Goal: Task Accomplishment & Management: Use online tool/utility

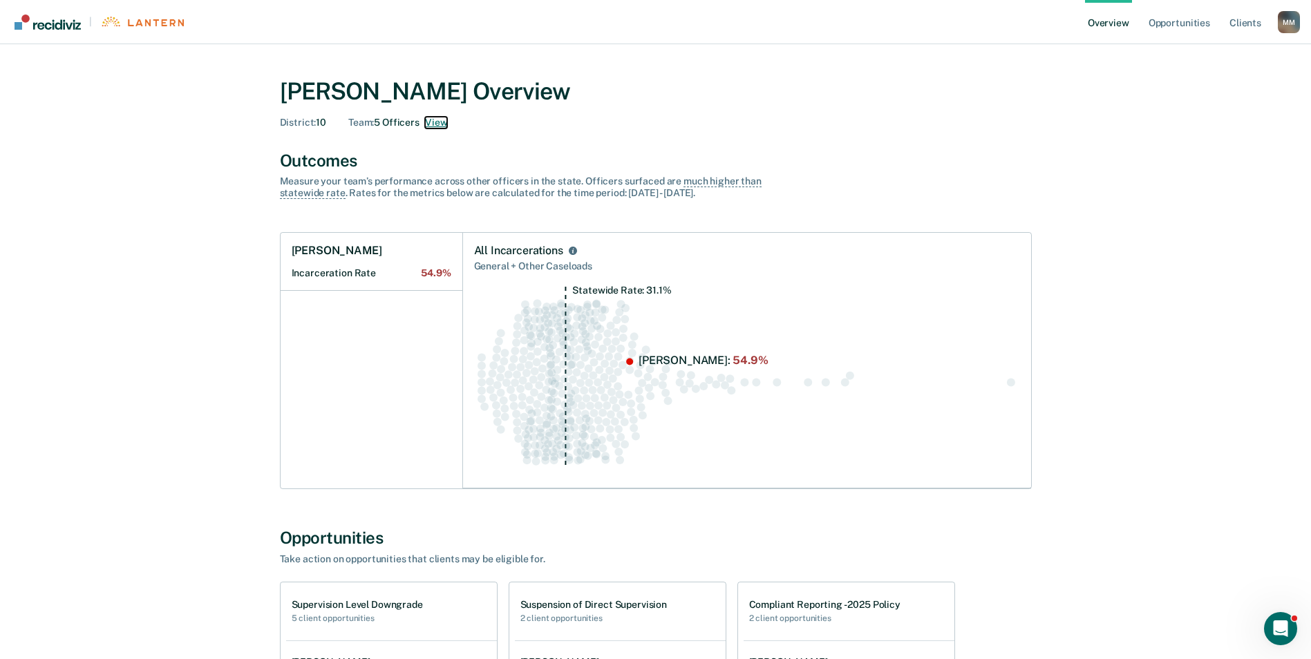
click at [439, 118] on button "View" at bounding box center [436, 123] width 22 height 12
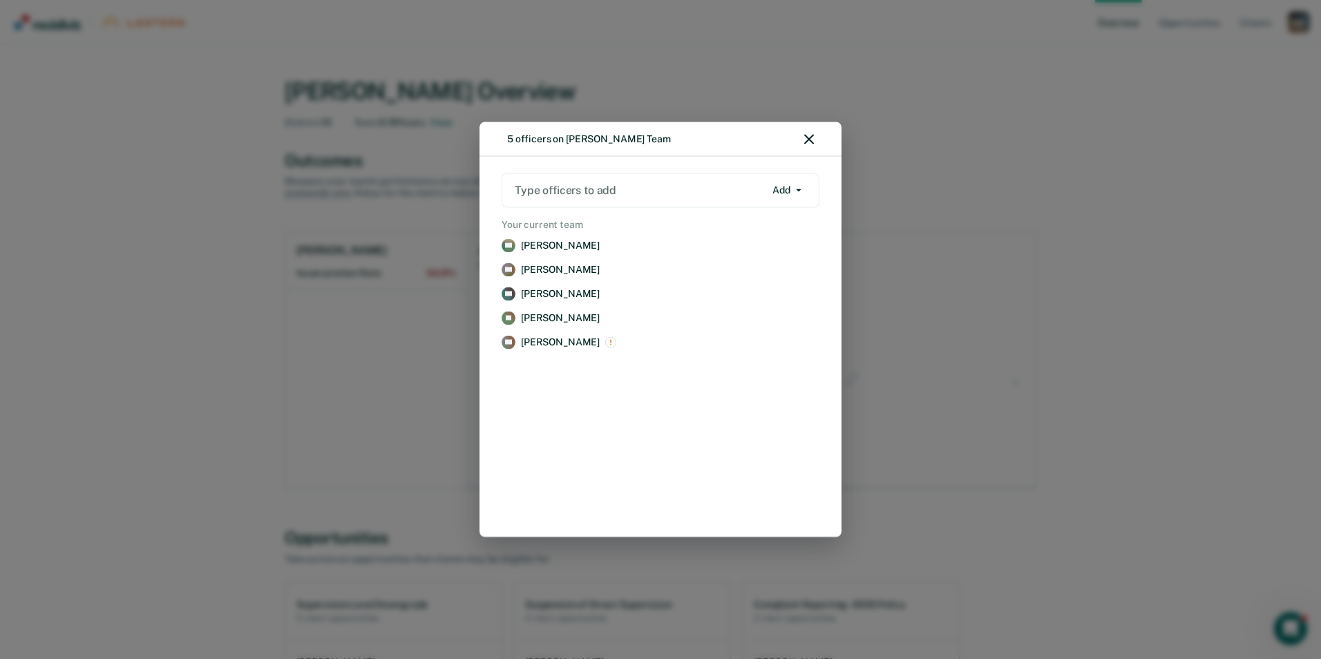
click at [431, 354] on div "5 officers on [PERSON_NAME] Team Type officers to add Add Add Remove Your curre…" at bounding box center [660, 329] width 1321 height 659
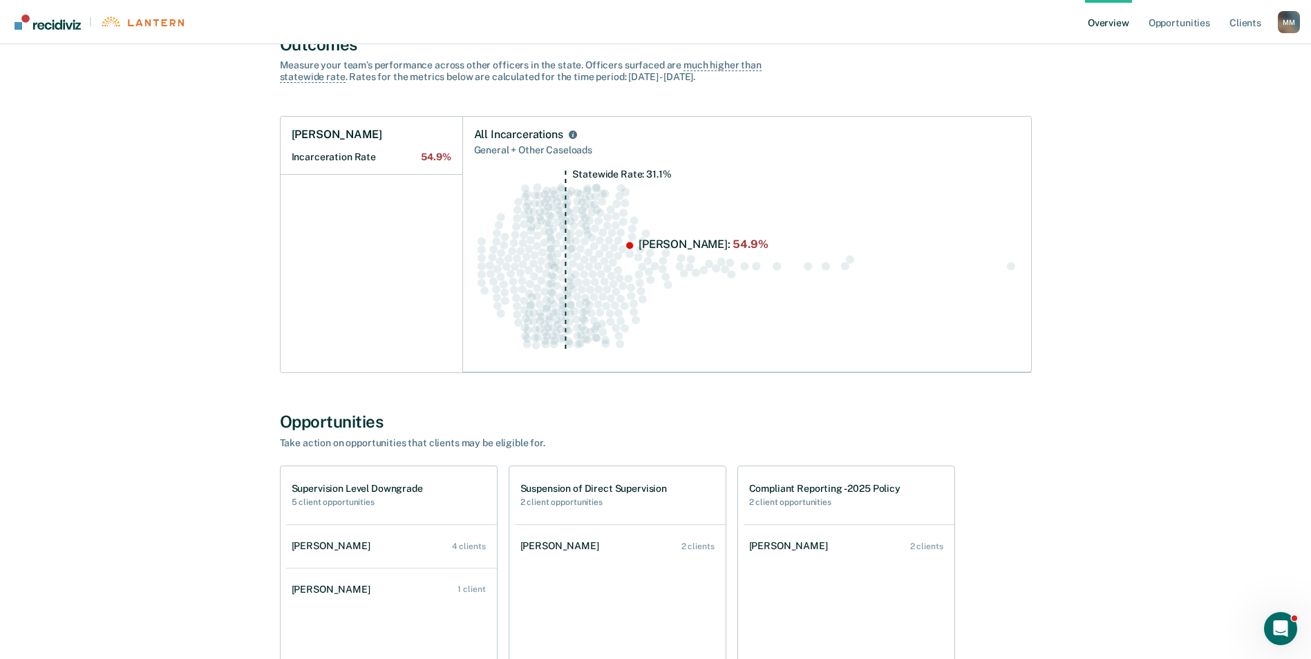
scroll to position [138, 0]
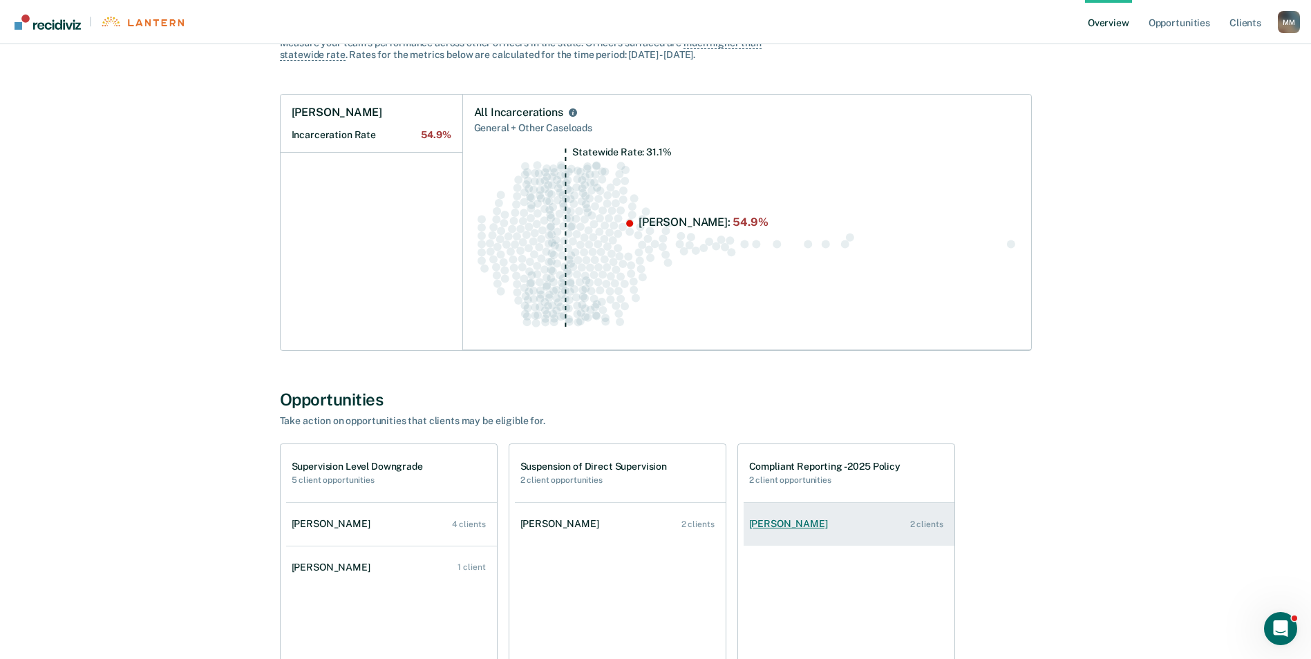
click at [784, 524] on div "[PERSON_NAME]" at bounding box center [791, 524] width 84 height 12
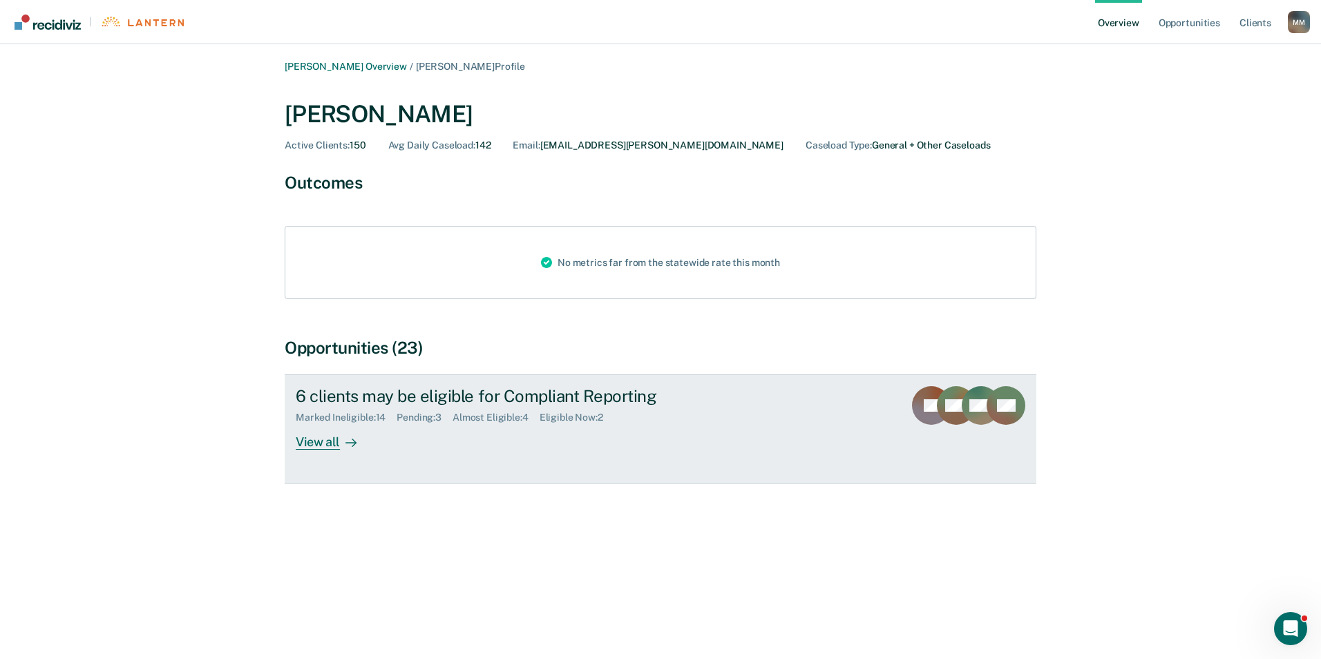
click at [335, 447] on div "View all" at bounding box center [334, 437] width 77 height 27
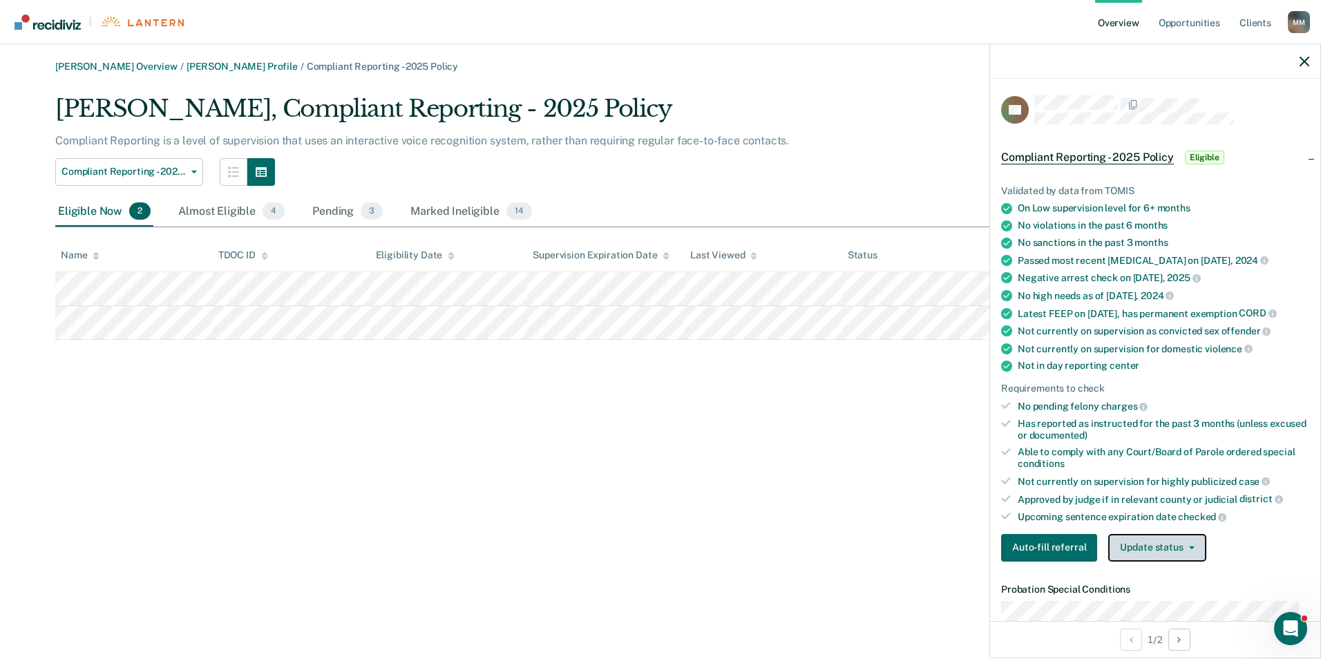
click at [1182, 562] on button "Update status" at bounding box center [1156, 548] width 97 height 28
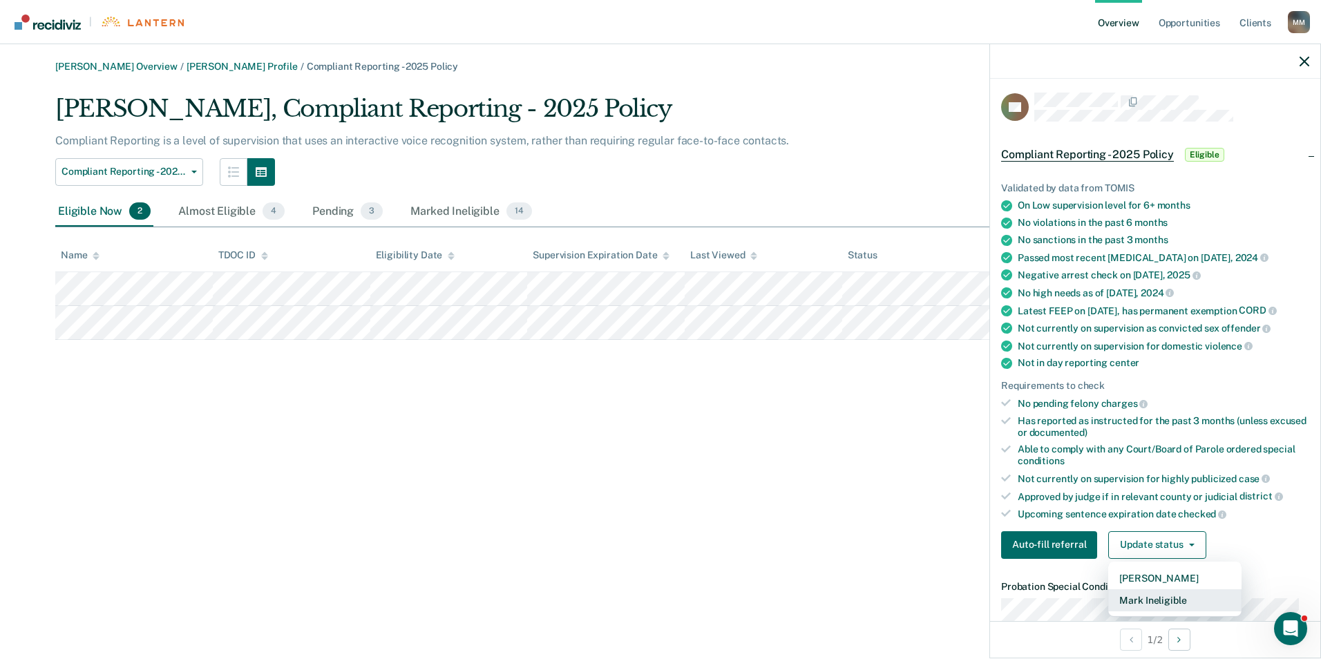
click at [1156, 610] on button "Mark Ineligible" at bounding box center [1174, 600] width 133 height 22
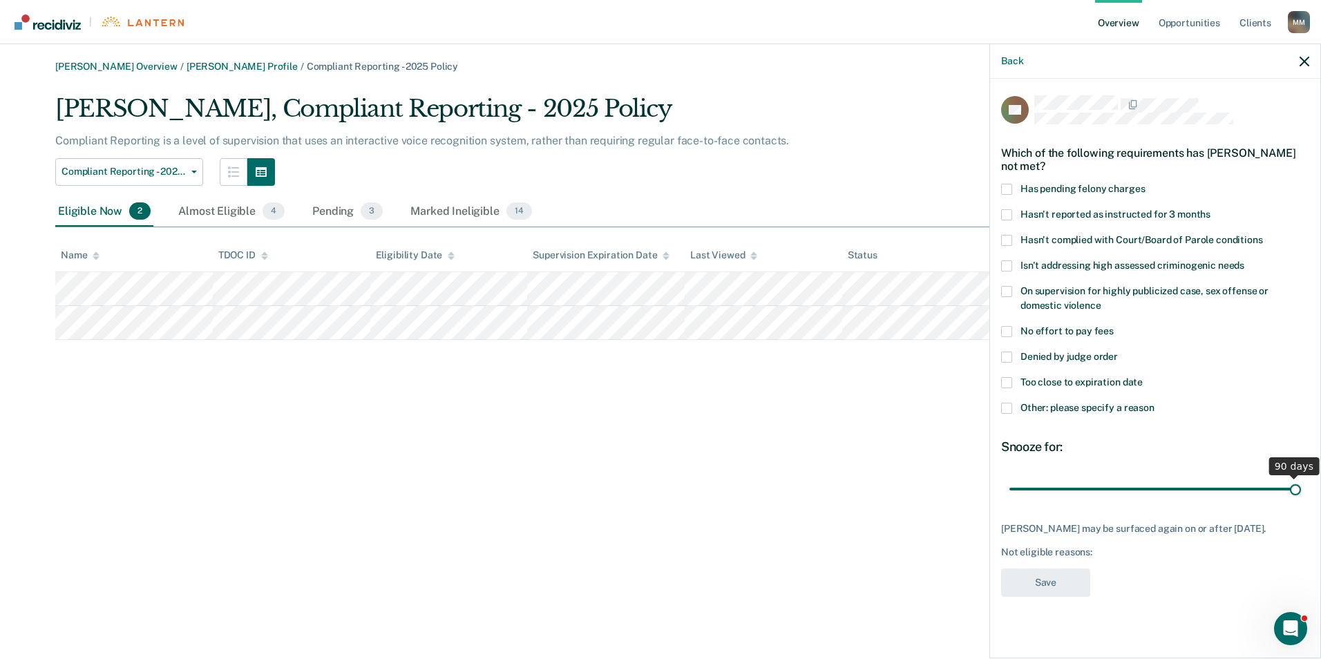
drag, startPoint x: 1107, startPoint y: 490, endPoint x: 1323, endPoint y: 495, distance: 216.3
type input "90"
click at [1301, 495] on input "range" at bounding box center [1155, 489] width 292 height 24
click at [1014, 412] on label "Other: please specify a reason" at bounding box center [1155, 410] width 308 height 15
click at [1155, 403] on input "Other: please specify a reason" at bounding box center [1155, 403] width 0 height 0
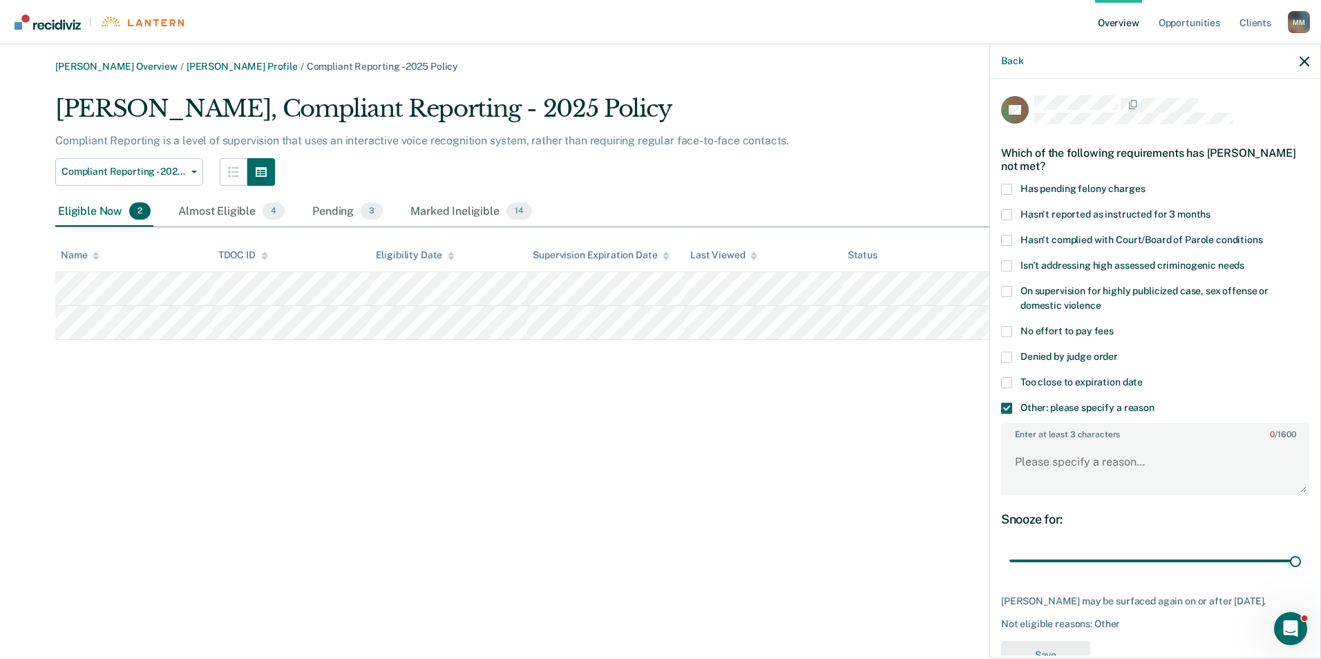
click at [1027, 437] on label "Enter at least 3 characters 0 / 1600" at bounding box center [1155, 431] width 305 height 15
click at [1027, 443] on textarea "Enter at least 3 characters 0 / 1600" at bounding box center [1155, 468] width 305 height 51
type textarea "Recovery Court"
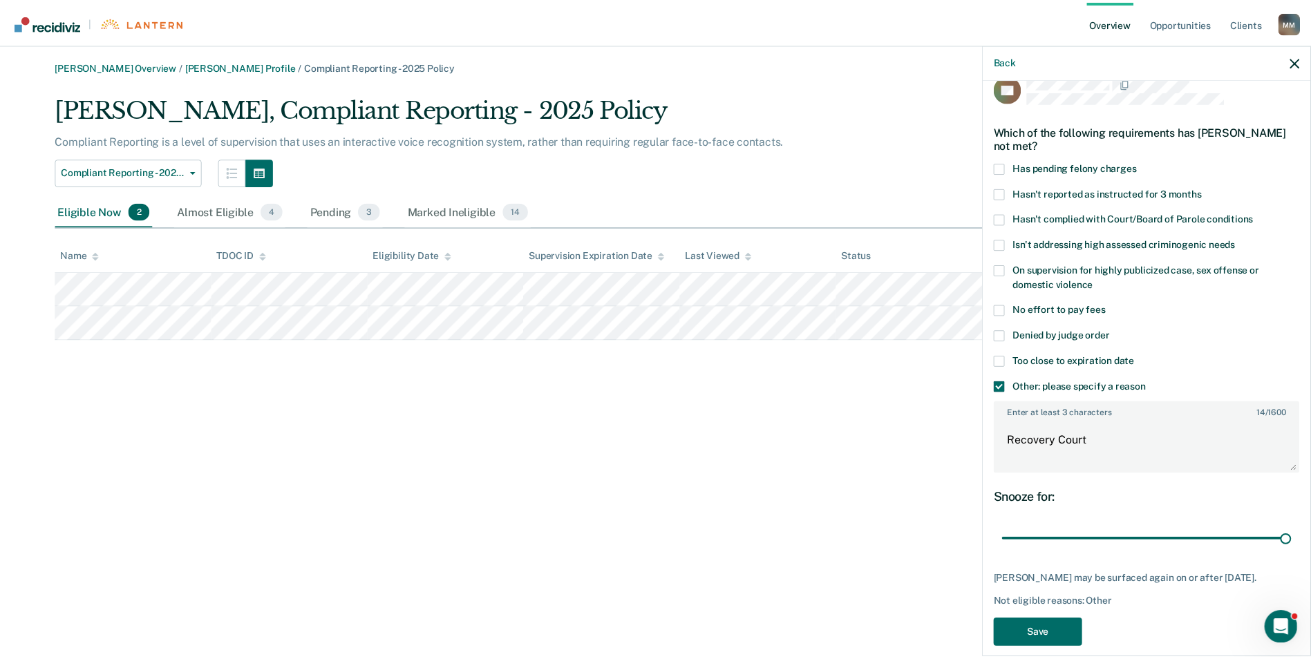
scroll to position [49, 0]
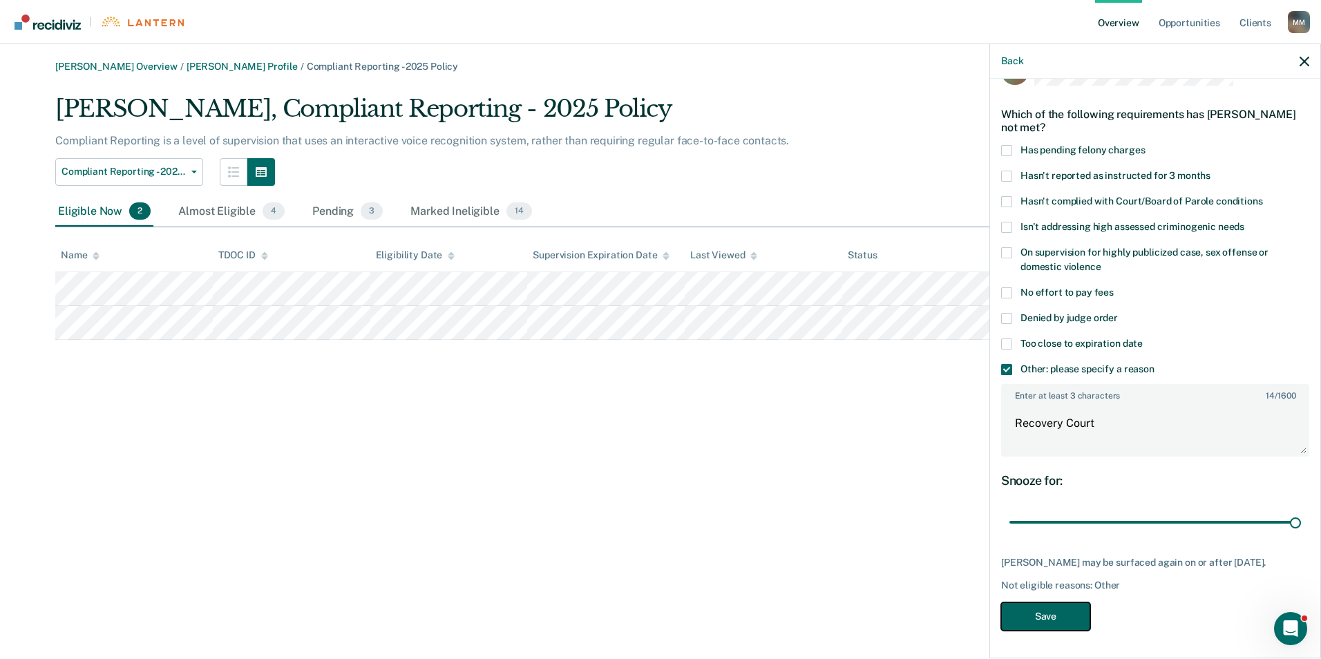
click at [1037, 605] on button "Save" at bounding box center [1045, 616] width 89 height 28
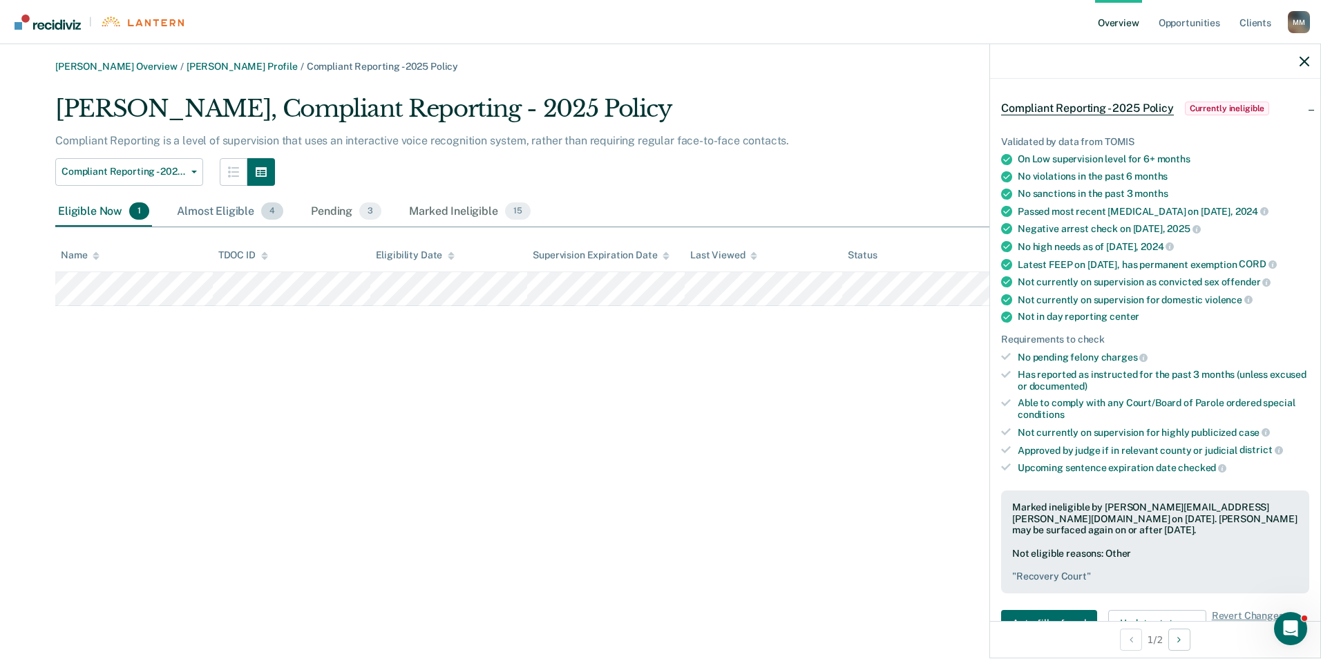
click at [221, 216] on div "Almost Eligible 4" at bounding box center [230, 212] width 112 height 30
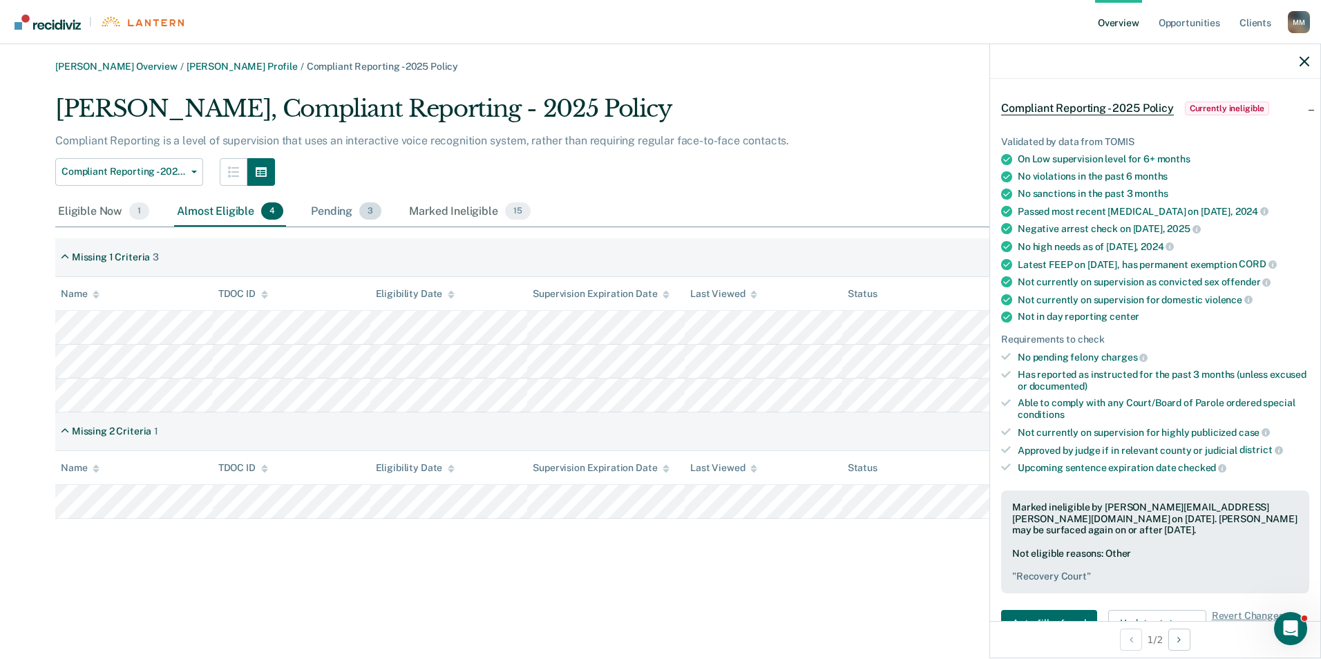
click at [332, 219] on div "Pending 3" at bounding box center [346, 212] width 76 height 30
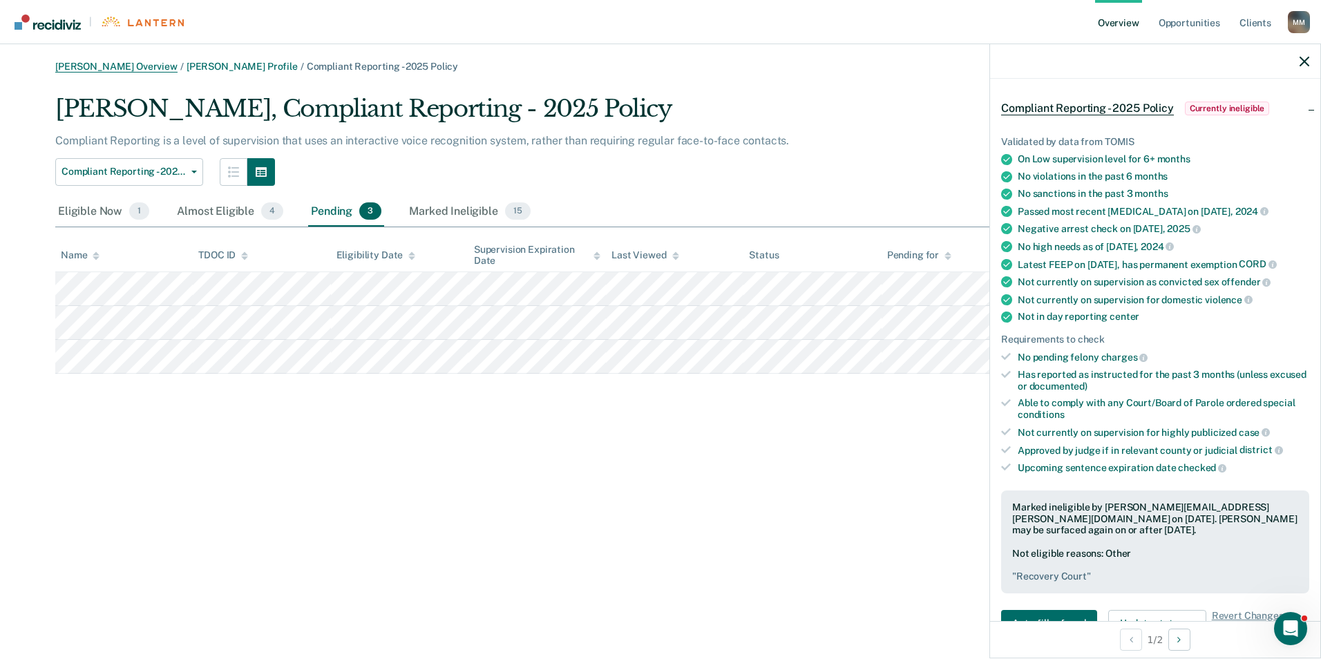
click at [96, 62] on link "[PERSON_NAME] Overview" at bounding box center [116, 67] width 122 height 12
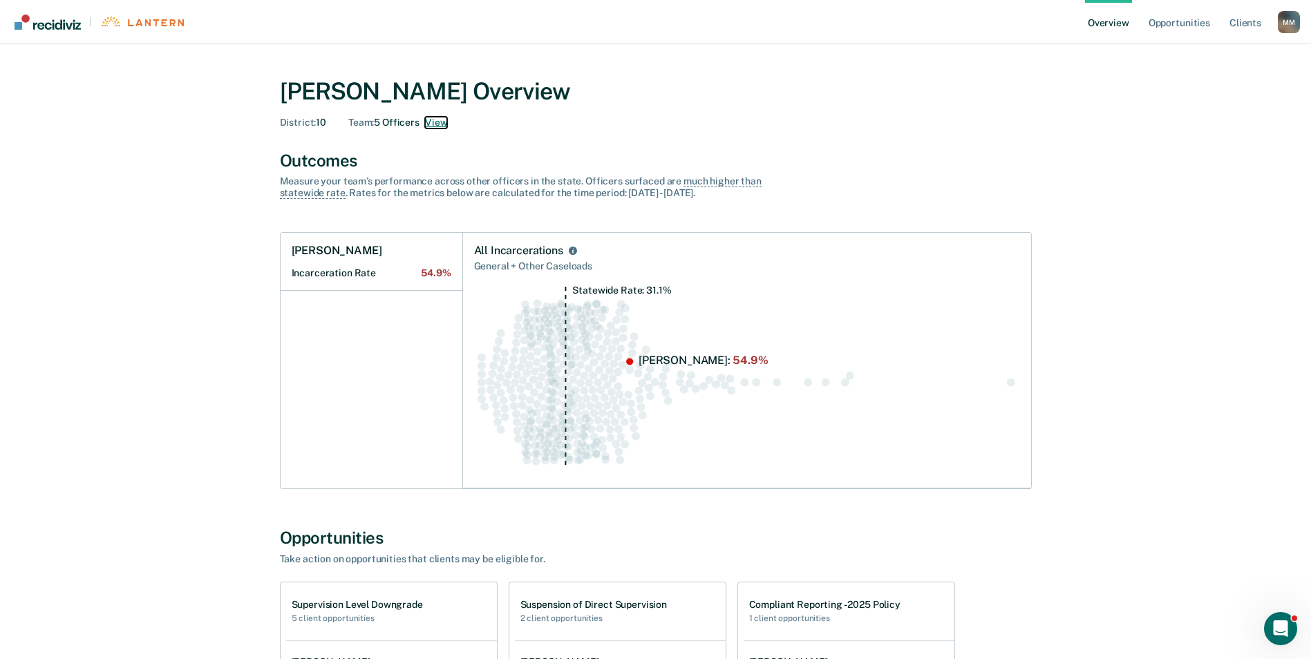
click at [435, 118] on button "View" at bounding box center [436, 123] width 22 height 12
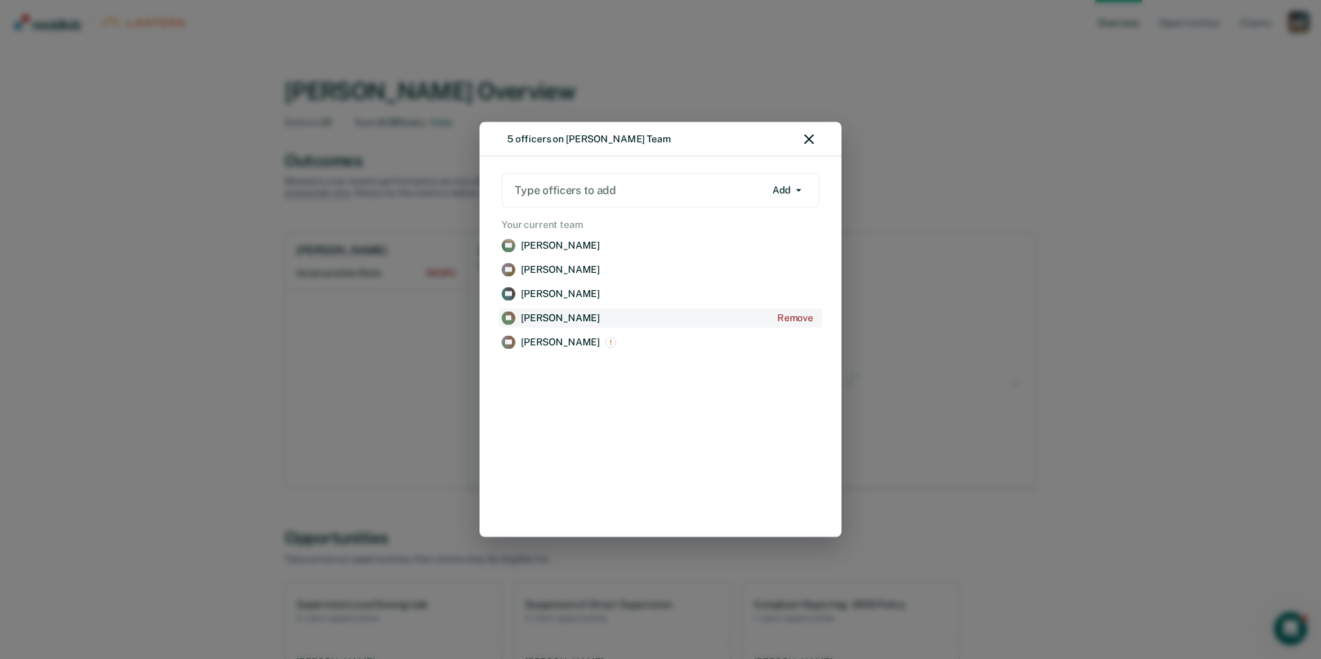
click at [542, 314] on p "[PERSON_NAME]" at bounding box center [560, 318] width 79 height 12
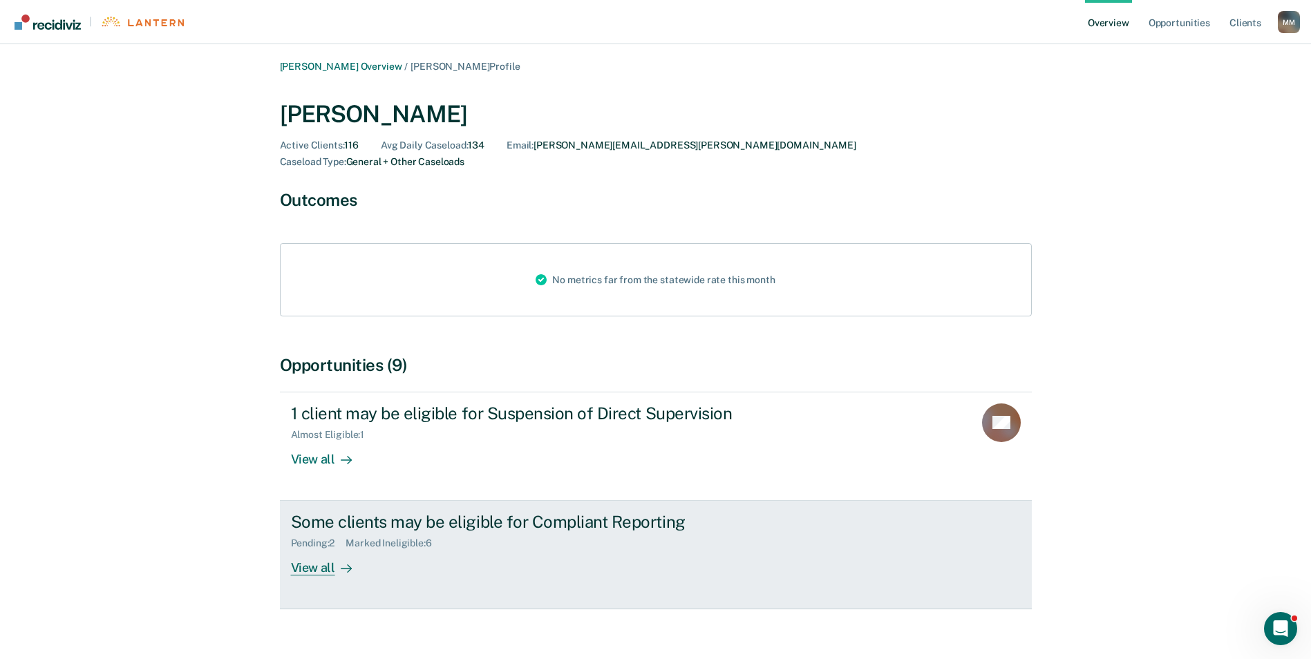
click at [316, 557] on div "View all" at bounding box center [329, 562] width 77 height 27
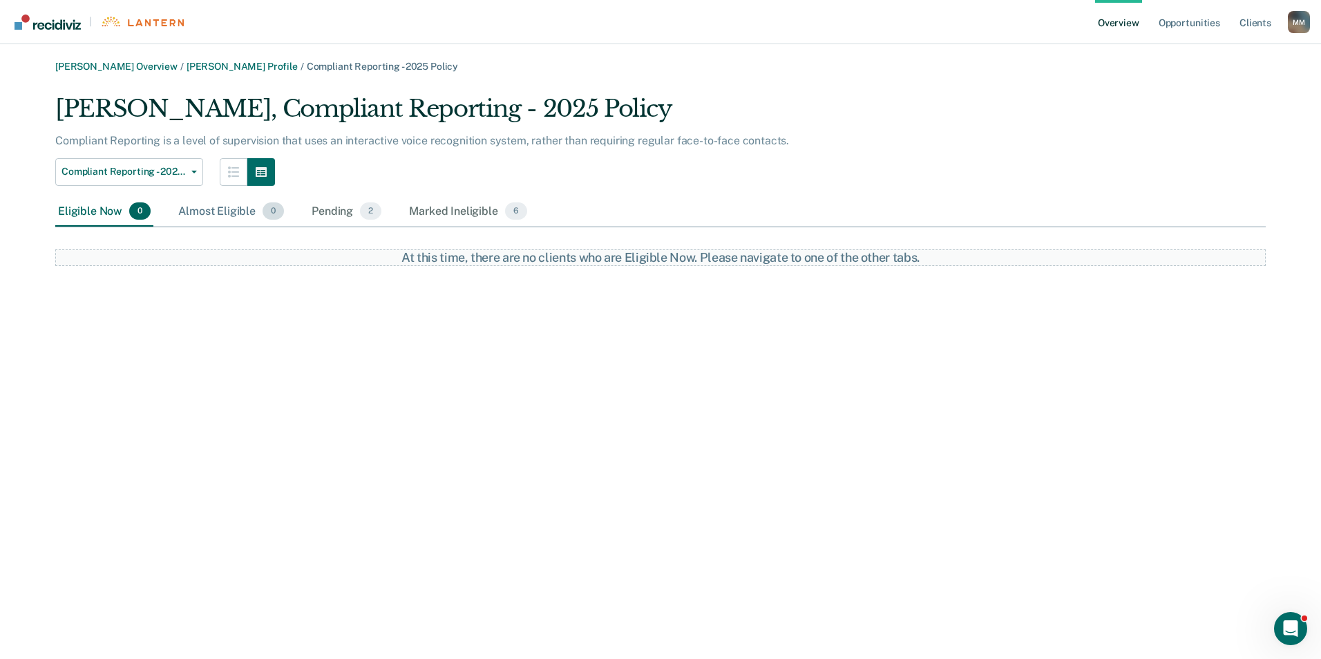
click at [196, 216] on div "Almost Eligible 0" at bounding box center [230, 212] width 111 height 30
click at [339, 209] on div "Pending 2" at bounding box center [346, 212] width 75 height 30
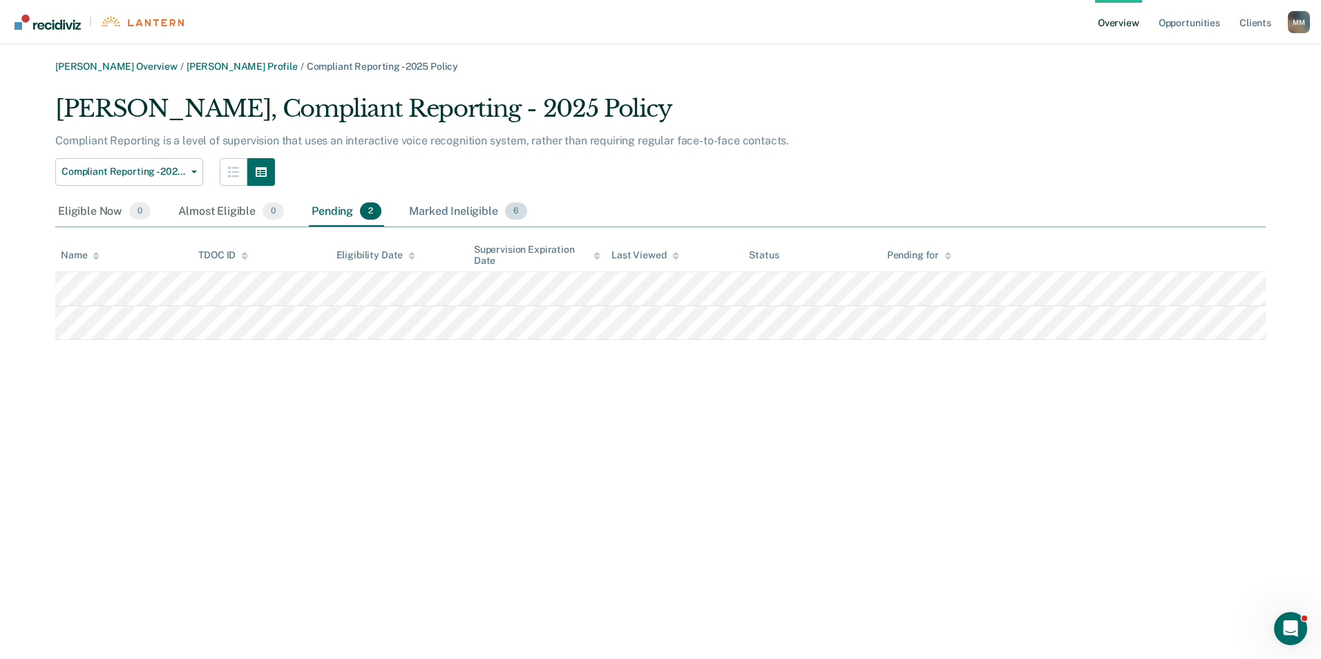
click at [439, 204] on div "Marked Ineligible 6" at bounding box center [468, 212] width 124 height 30
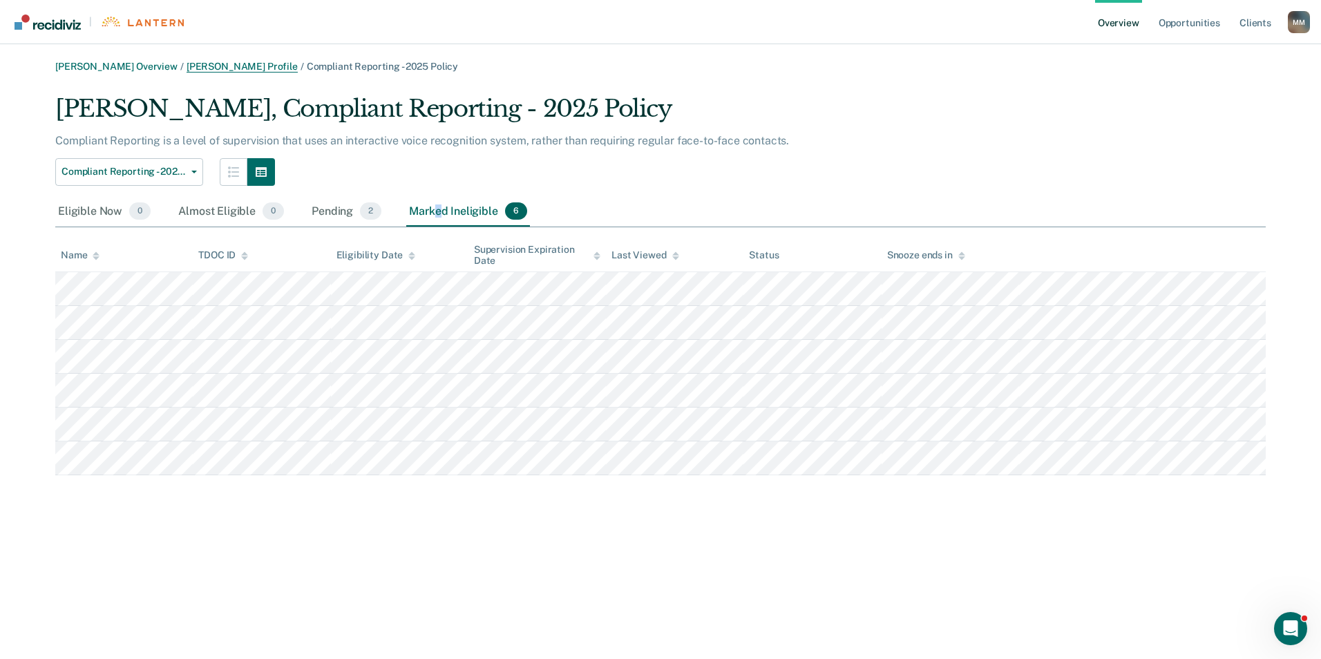
click at [241, 64] on link "[PERSON_NAME] Profile" at bounding box center [242, 67] width 111 height 12
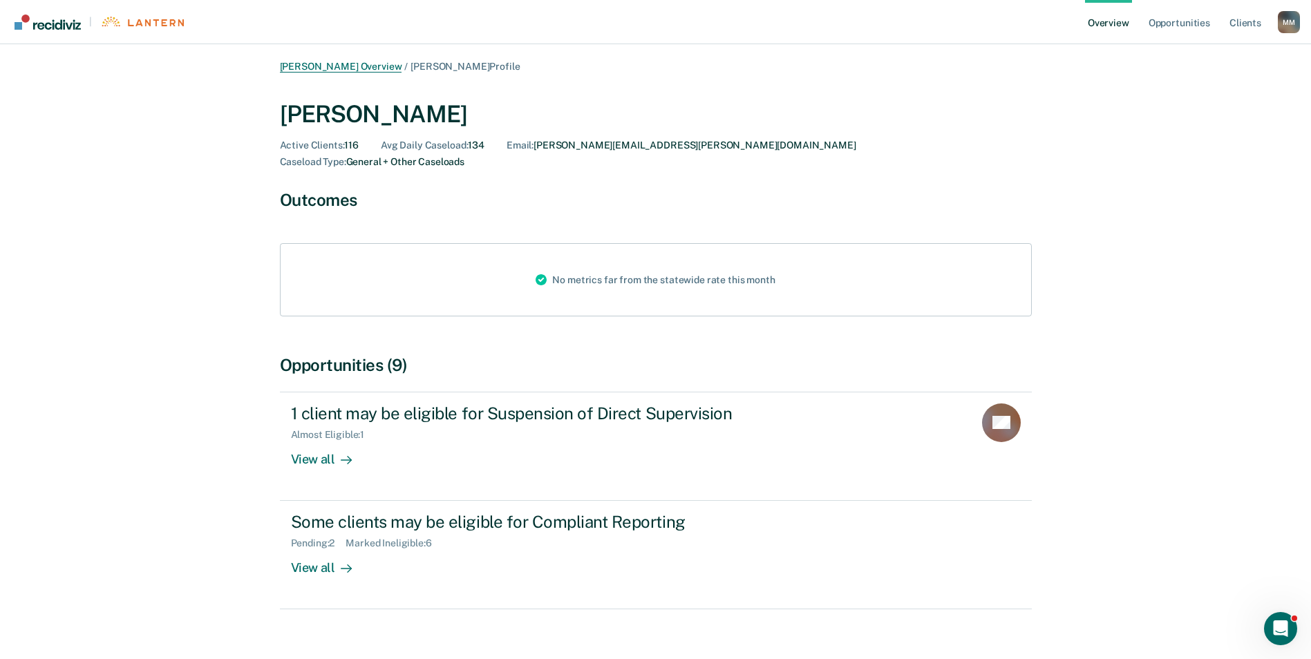
click at [368, 69] on link "[PERSON_NAME] Overview" at bounding box center [341, 67] width 122 height 12
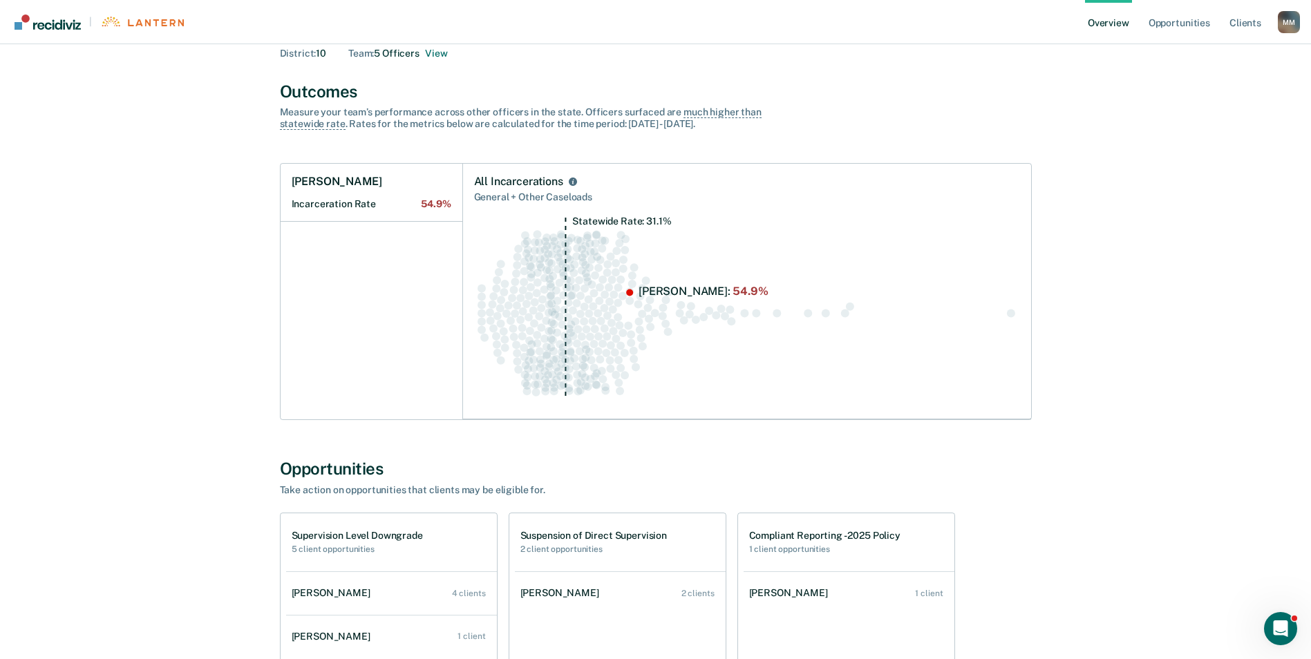
scroll to position [138, 0]
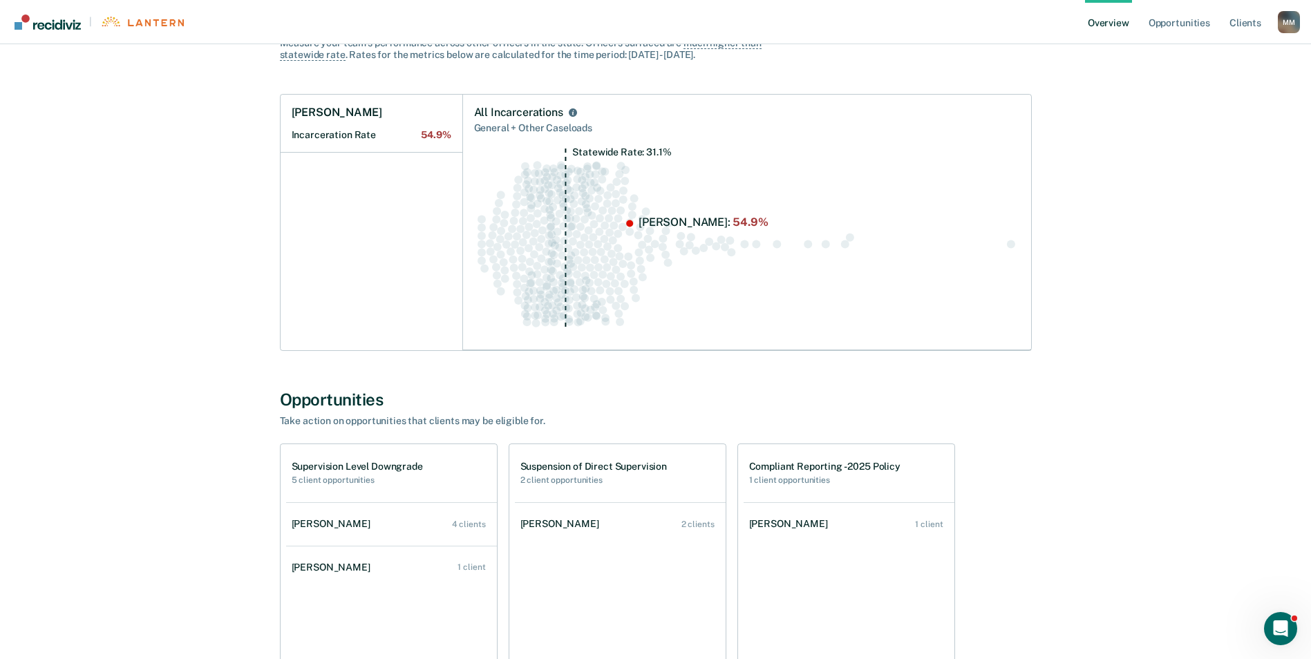
click at [329, 522] on div "[PERSON_NAME]" at bounding box center [334, 524] width 84 height 12
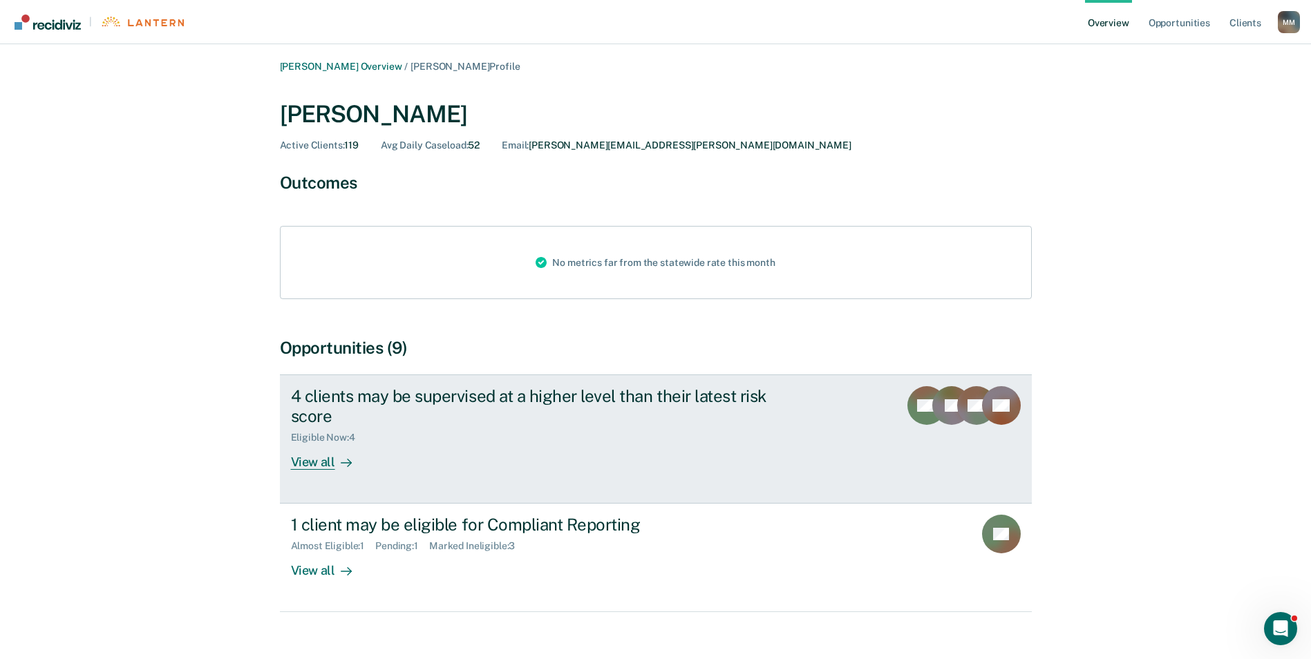
click at [327, 464] on div "View all" at bounding box center [329, 456] width 77 height 27
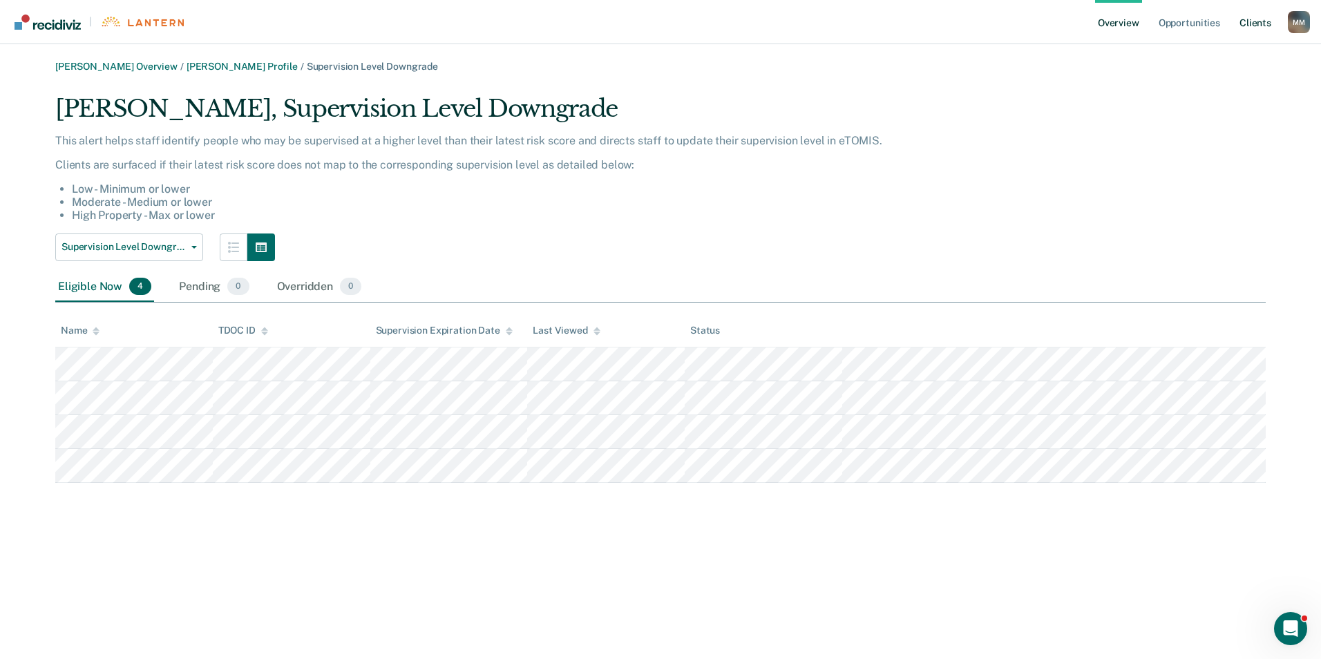
click at [1255, 17] on link "Client s" at bounding box center [1255, 22] width 37 height 44
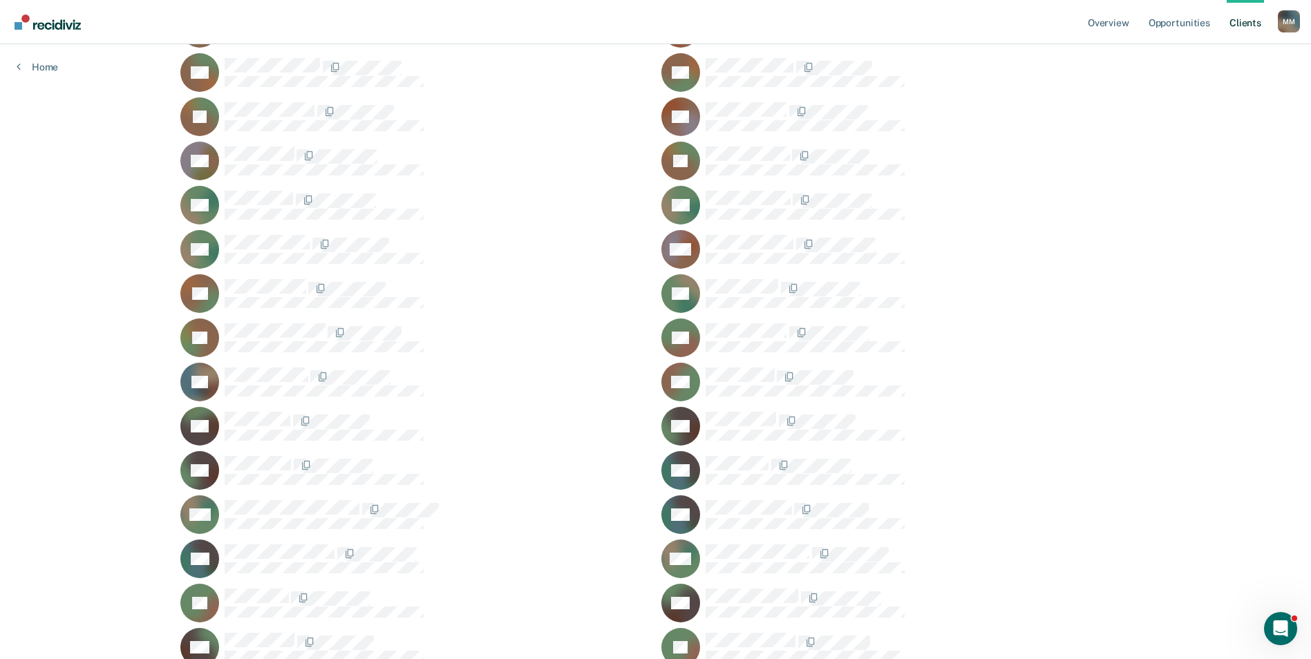
scroll to position [14465, 0]
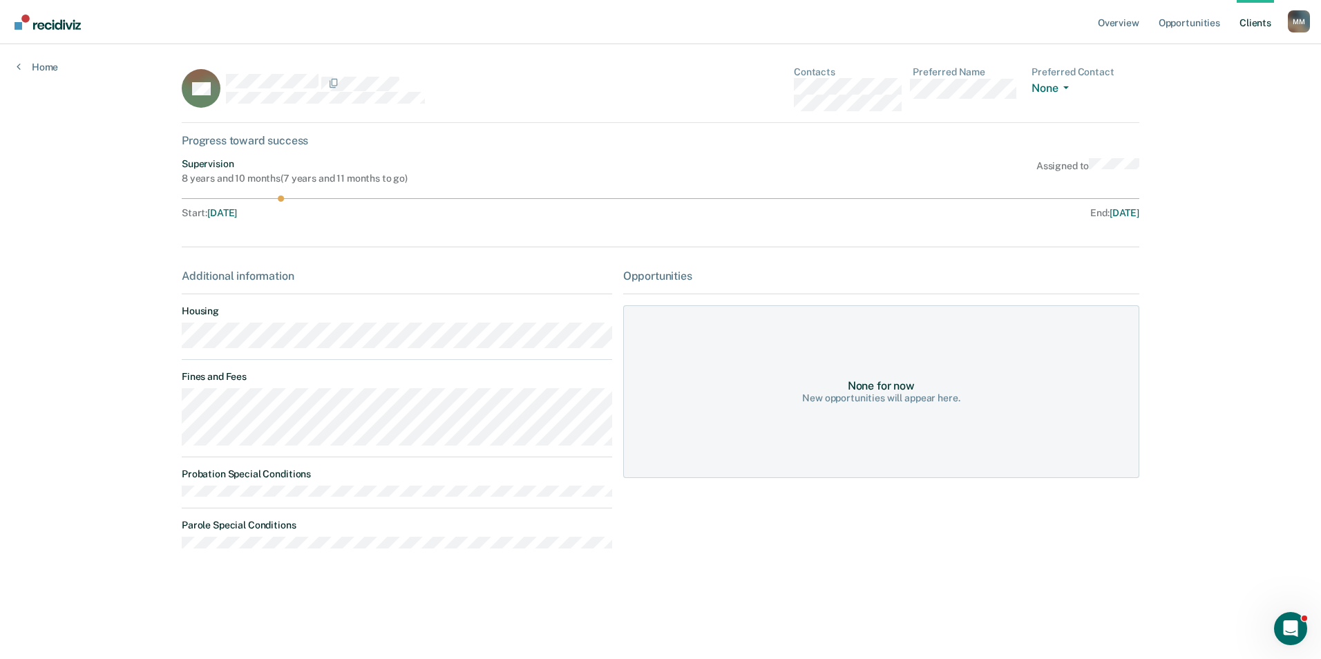
click at [209, 98] on rect at bounding box center [201, 88] width 39 height 39
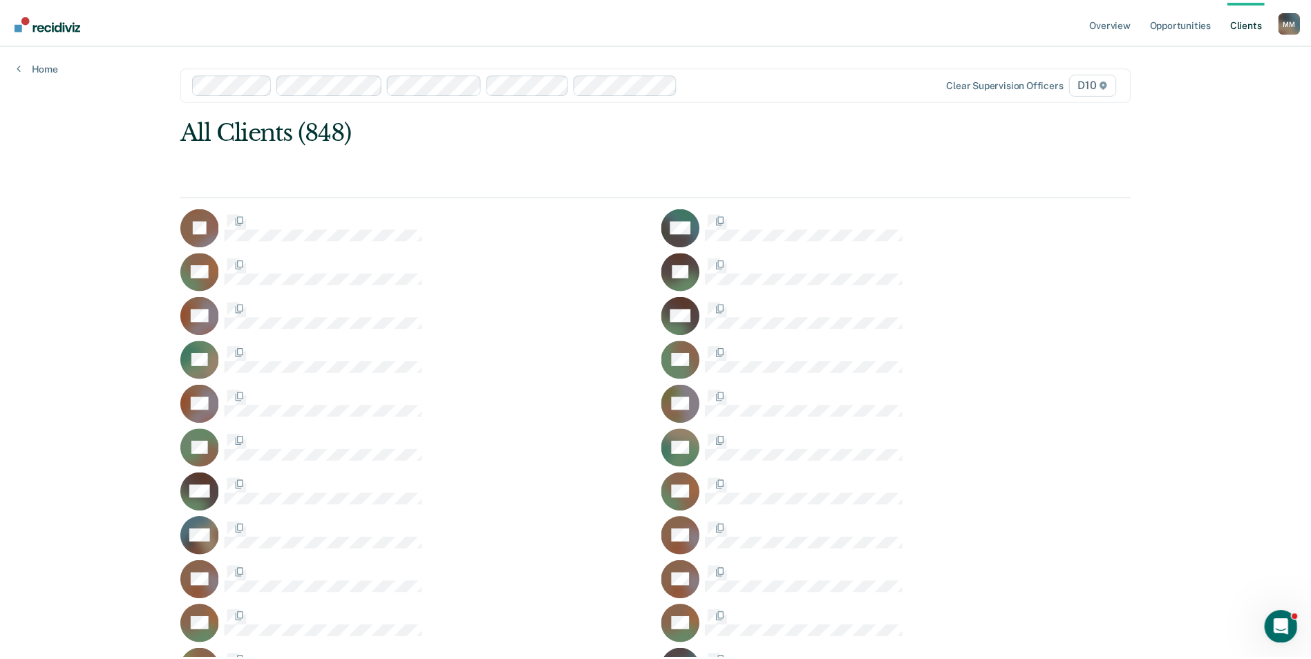
scroll to position [14465, 0]
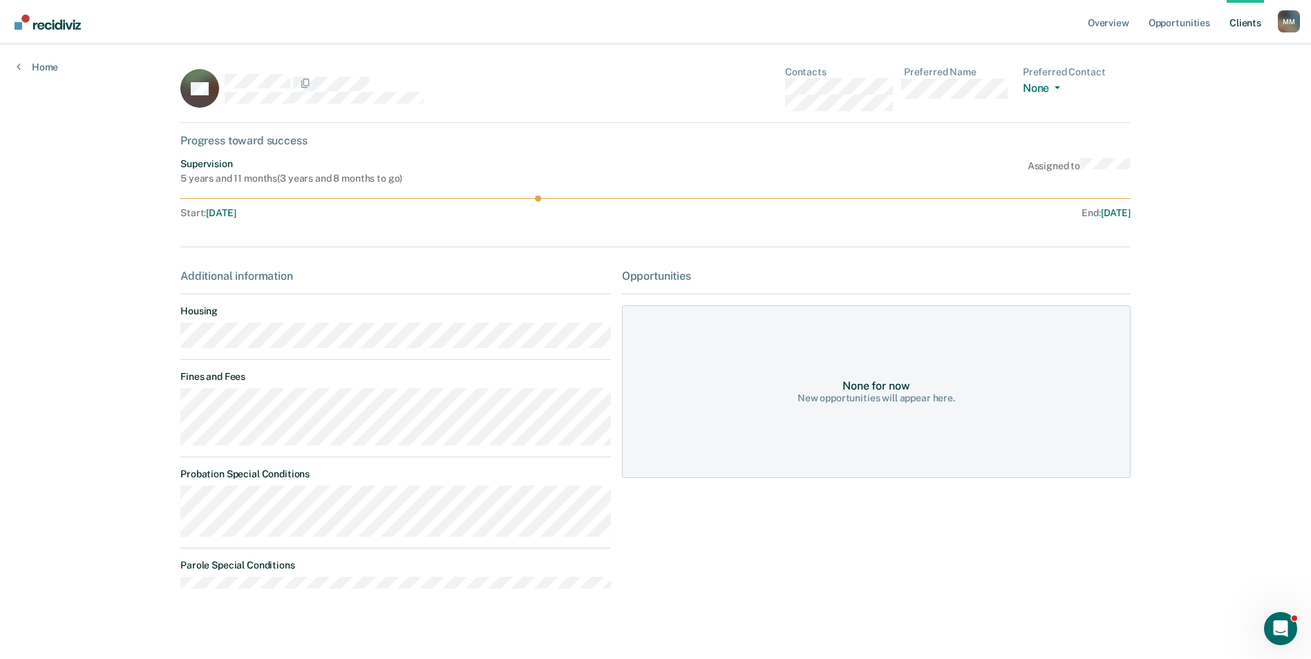
click at [902, 392] on div "None for now" at bounding box center [875, 385] width 67 height 13
click at [30, 69] on link "Home" at bounding box center [37, 67] width 41 height 12
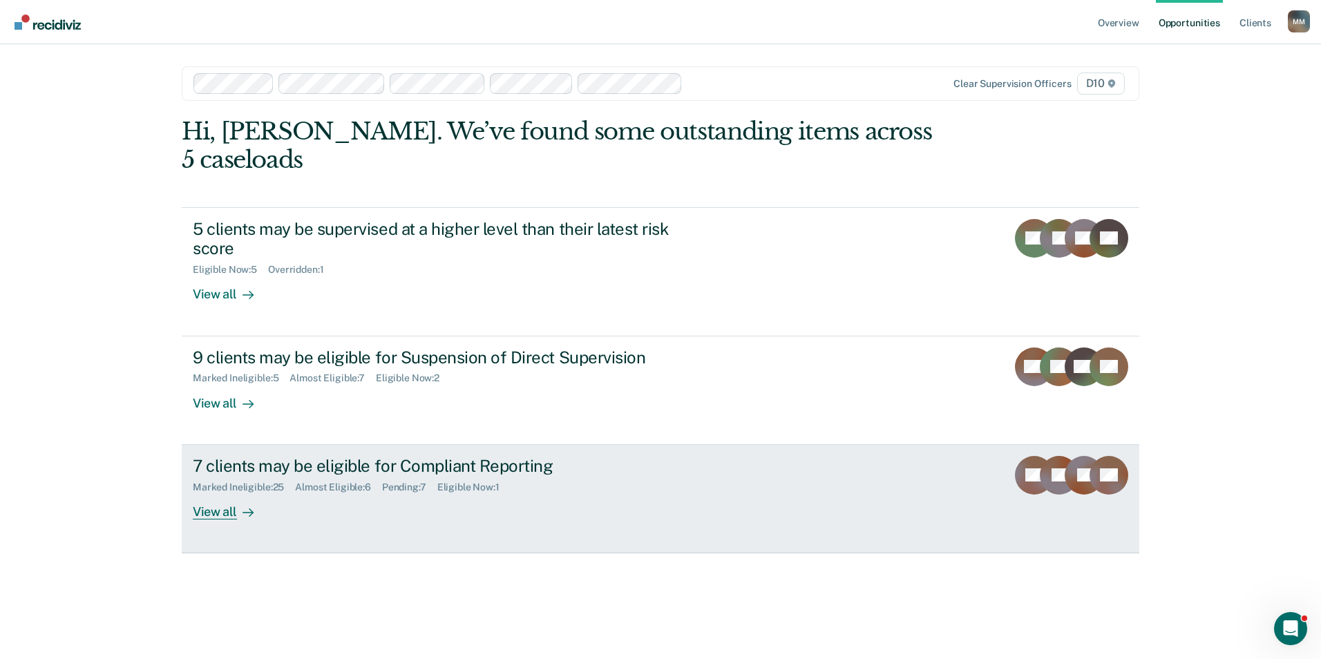
click at [245, 456] on div "7 clients may be eligible for Compliant Reporting" at bounding box center [435, 466] width 485 height 20
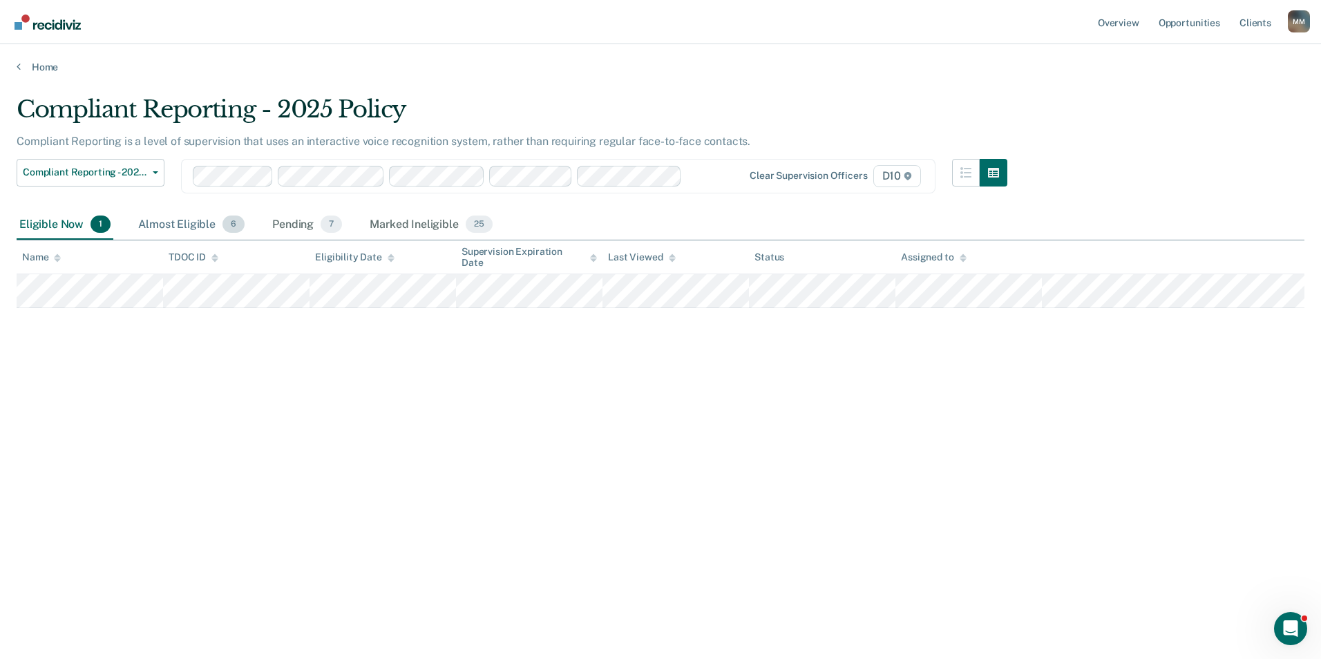
click at [196, 219] on div "Almost Eligible 6" at bounding box center [191, 225] width 112 height 30
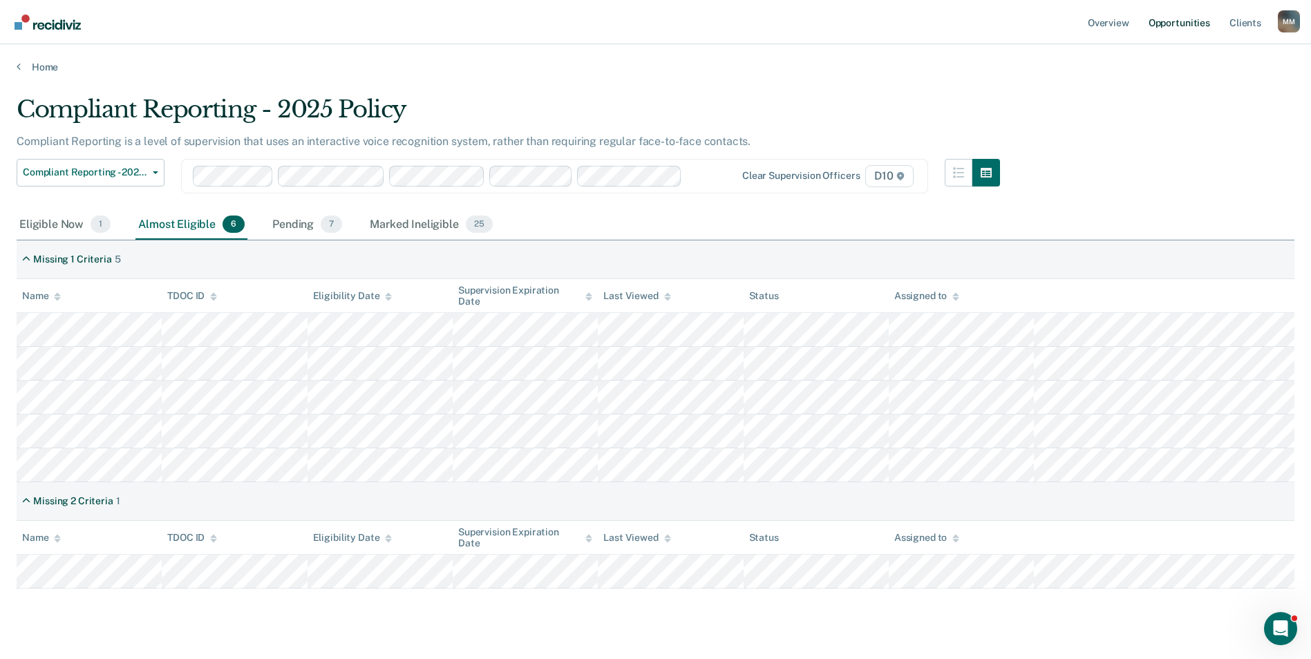
click at [1175, 26] on link "Opportunities" at bounding box center [1179, 22] width 67 height 44
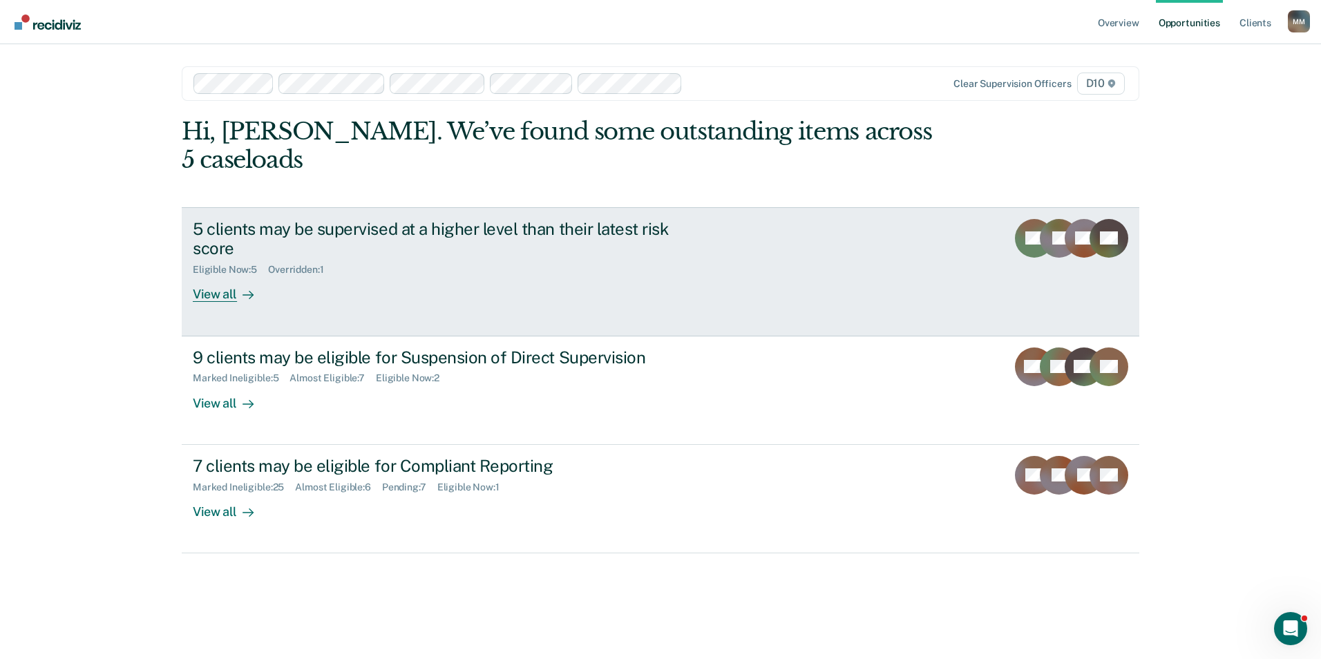
click at [231, 275] on link "5 clients may be supervised at a higher level than their latest risk score Elig…" at bounding box center [661, 271] width 958 height 129
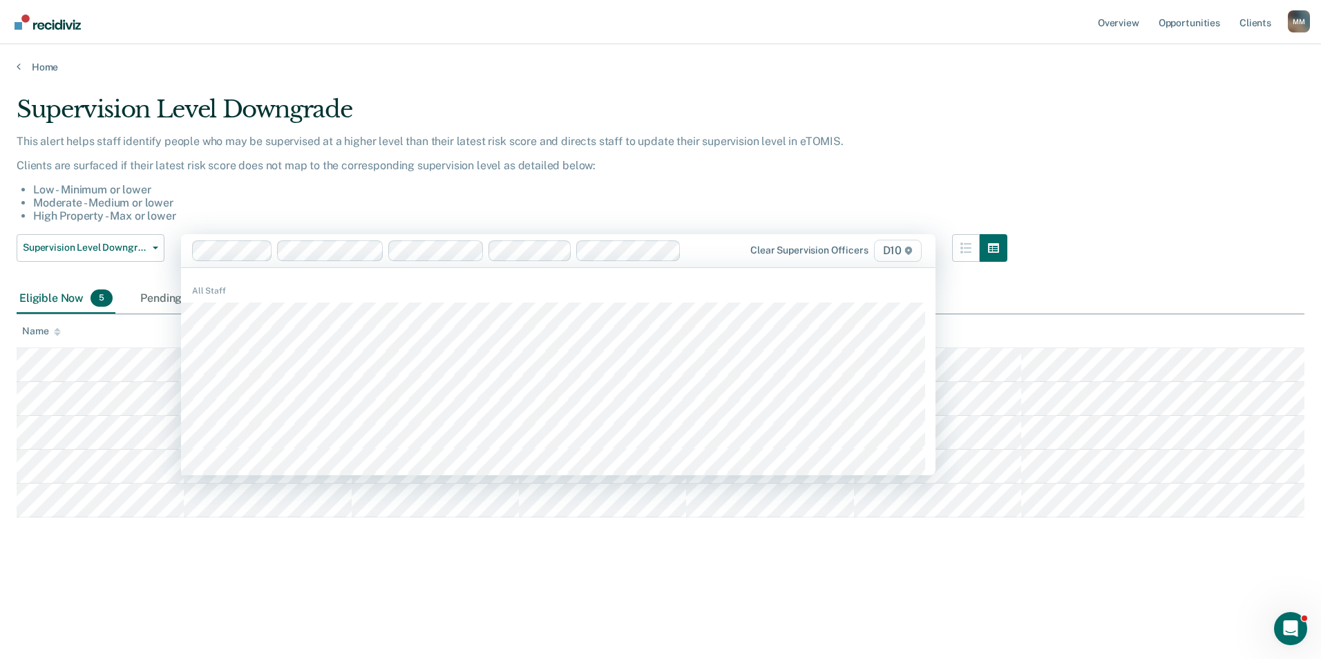
click at [711, 170] on p "Clients are surfaced if their latest risk score does not map to the correspondi…" at bounding box center [512, 165] width 991 height 13
